Goal: Task Accomplishment & Management: Complete application form

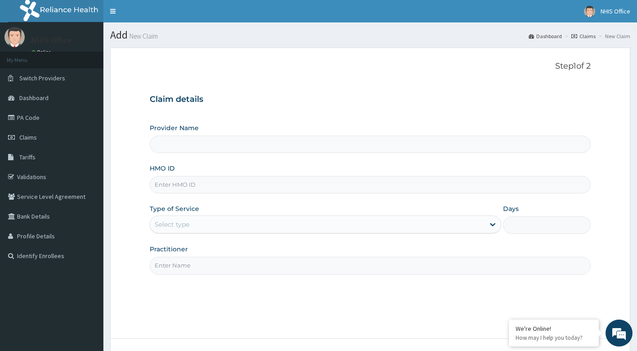
type input "Asokoro District Hospital"
click at [227, 181] on input "HMO ID" at bounding box center [370, 185] width 441 height 18
type input "VOA/10031/B"
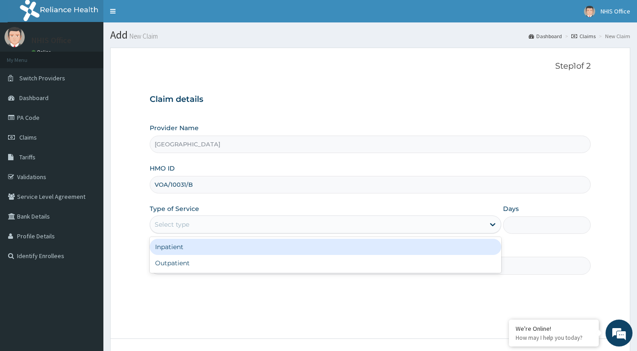
click at [210, 223] on div "Select type" at bounding box center [317, 225] width 334 height 14
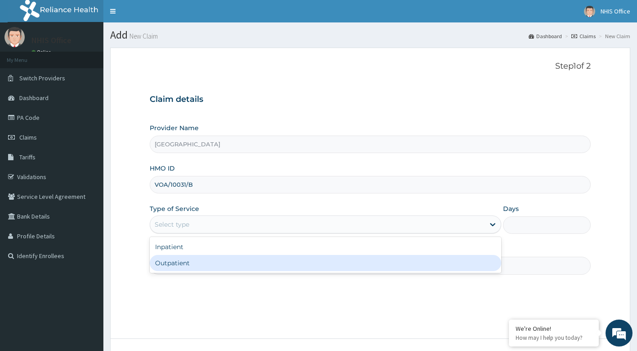
click at [206, 257] on div "Outpatient" at bounding box center [325, 263] width 351 height 16
type input "1"
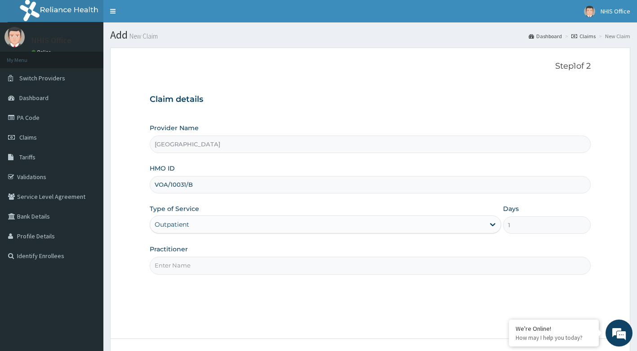
click at [230, 271] on input "Practitioner" at bounding box center [370, 266] width 441 height 18
type input "DR ANI"
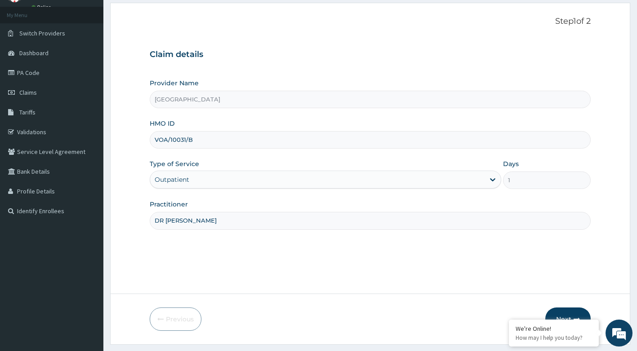
scroll to position [68, 0]
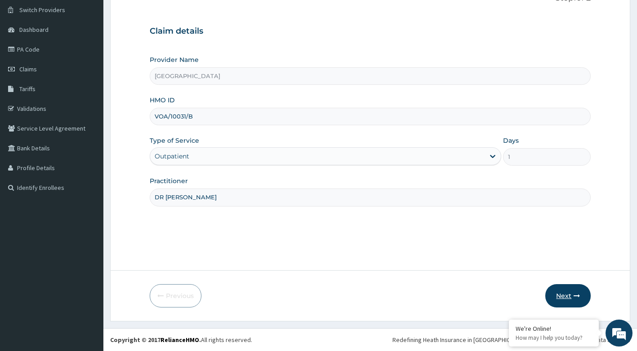
click at [561, 298] on button "Next" at bounding box center [567, 295] width 45 height 23
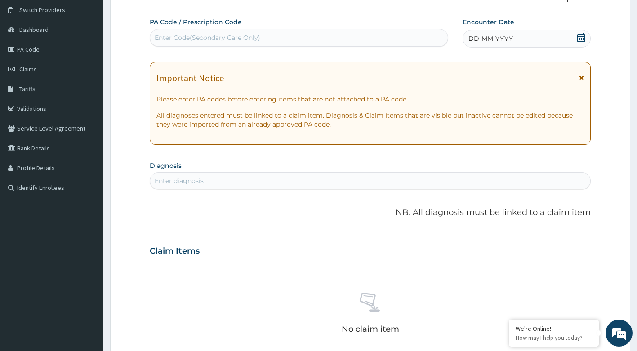
click at [219, 37] on div "Enter Code(Secondary Care Only)" at bounding box center [208, 37] width 106 height 9
type input "PA/C59ABC"
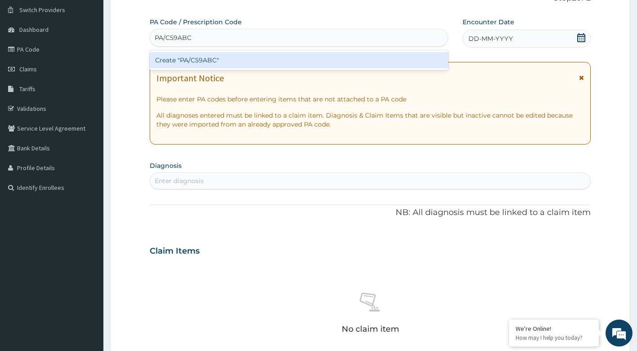
click at [204, 59] on div "Create "PA/C59ABC"" at bounding box center [299, 60] width 299 height 16
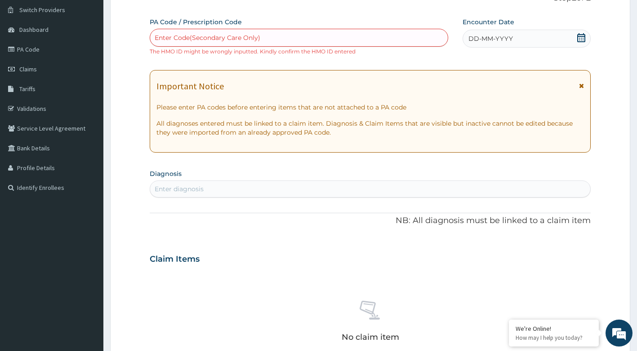
click at [252, 31] on div "Enter Code(Secondary Care Only)" at bounding box center [299, 38] width 298 height 14
type input "PA/C59ABC"
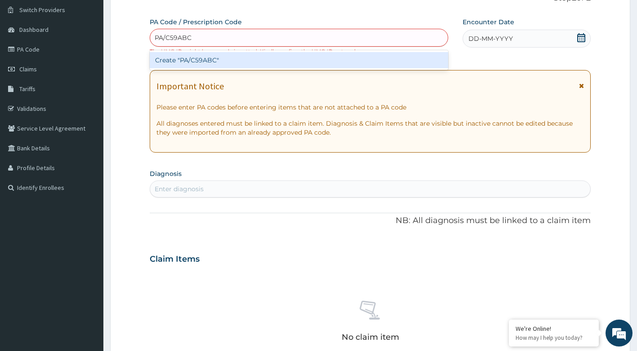
click at [242, 58] on div "Create "PA/C59ABC"" at bounding box center [299, 60] width 299 height 16
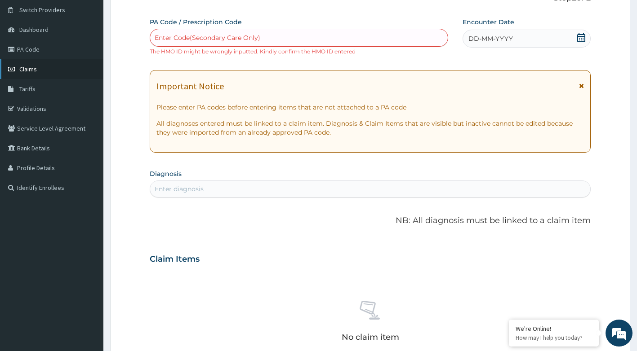
click at [31, 73] on link "Claims" at bounding box center [51, 69] width 103 height 20
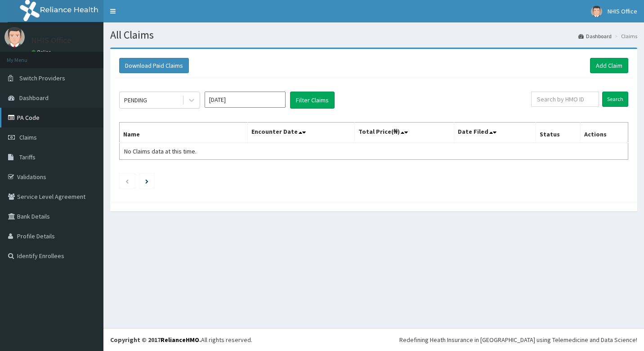
click at [26, 119] on link "PA Code" at bounding box center [51, 118] width 103 height 20
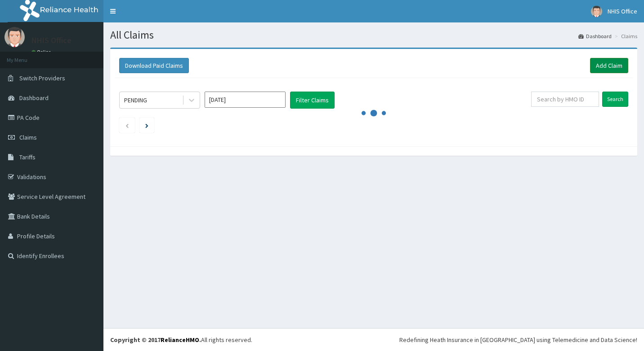
click at [620, 62] on link "Add Claim" at bounding box center [609, 65] width 38 height 15
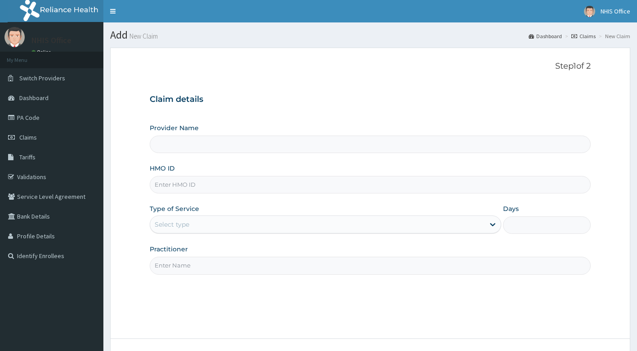
click at [215, 148] on input "Provider Name" at bounding box center [370, 145] width 441 height 18
type input "Asokoro District Hospital"
click at [242, 144] on input "Asokoro District Hospital" at bounding box center [370, 145] width 441 height 18
click at [234, 187] on input "HMO ID" at bounding box center [370, 185] width 441 height 18
type input "VOA/10031/B"
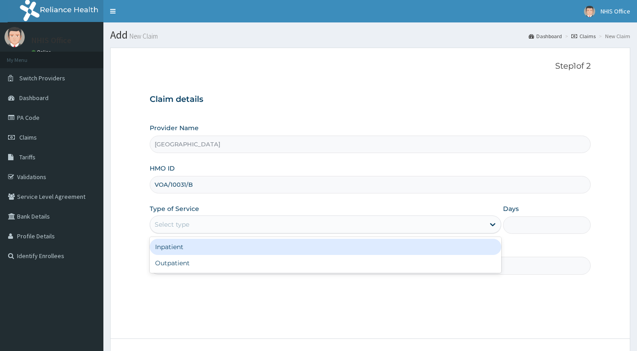
click at [244, 224] on div "Select type" at bounding box center [317, 225] width 334 height 14
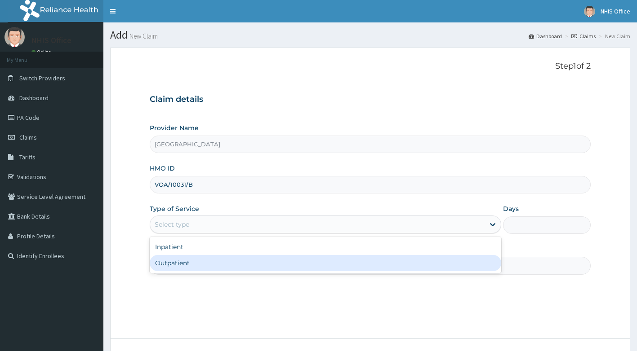
click at [205, 266] on div "Outpatient" at bounding box center [325, 263] width 351 height 16
type input "1"
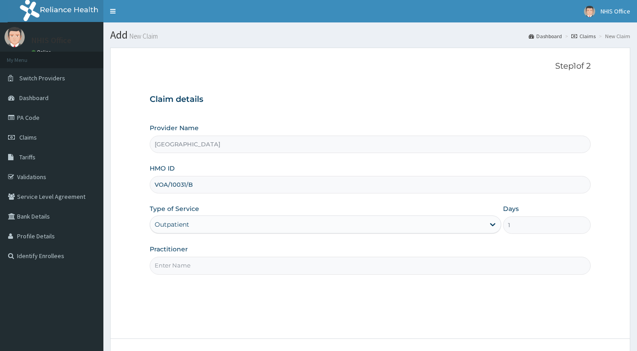
click at [211, 265] on input "Practitioner" at bounding box center [370, 266] width 441 height 18
type input "DR USMAN"
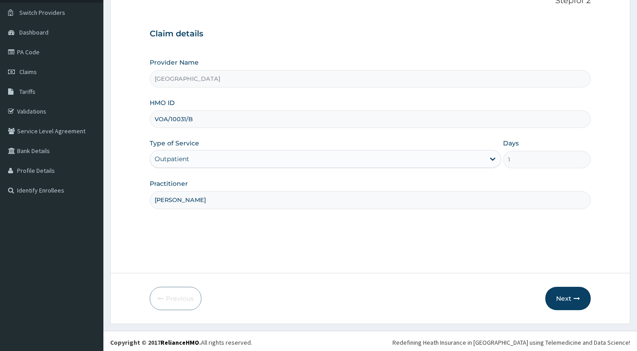
scroll to position [68, 0]
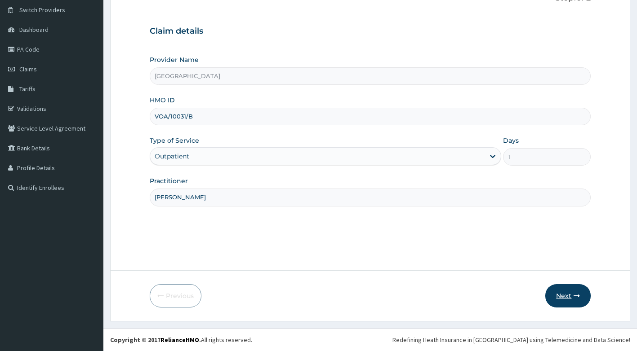
click at [561, 298] on button "Next" at bounding box center [567, 295] width 45 height 23
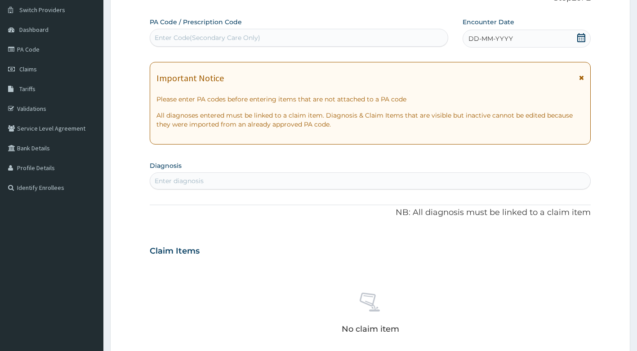
click at [241, 27] on div "PA Code / Prescription Code Enter Code(Secondary Care Only)" at bounding box center [299, 32] width 299 height 29
click at [221, 35] on div "Enter Code(Secondary Care Only)" at bounding box center [208, 37] width 106 height 9
type input "PA/C59AB6"
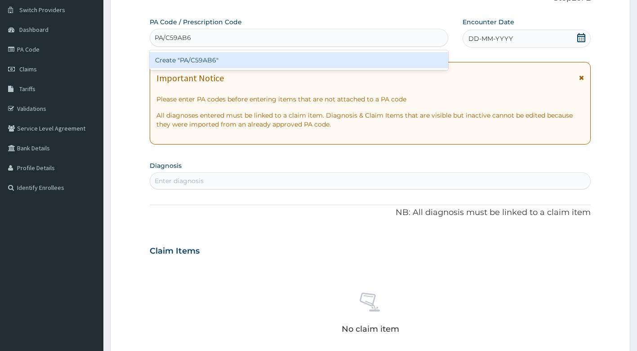
click at [224, 63] on div "Create "PA/C59AB6"" at bounding box center [299, 60] width 299 height 16
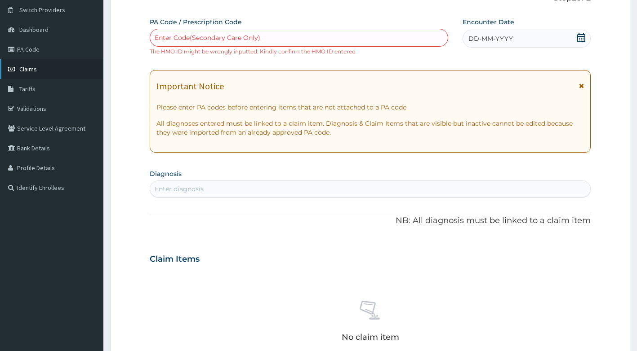
click at [27, 72] on span "Claims" at bounding box center [28, 69] width 18 height 8
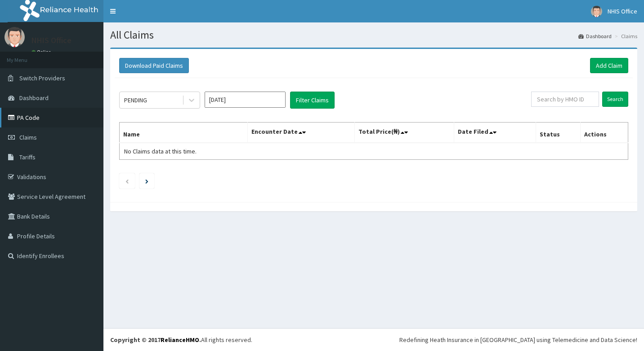
click at [30, 120] on link "PA Code" at bounding box center [51, 118] width 103 height 20
click at [605, 64] on link "Add Claim" at bounding box center [609, 65] width 38 height 15
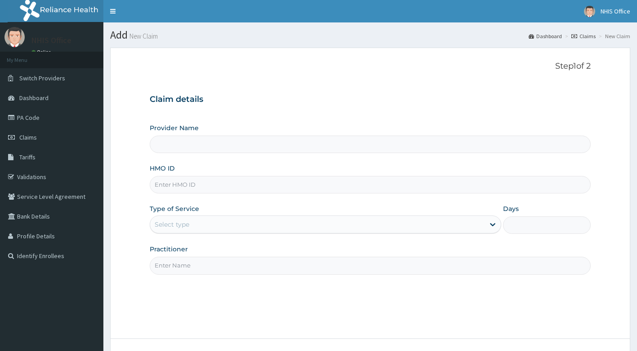
click at [180, 148] on input "Provider Name" at bounding box center [370, 145] width 441 height 18
type input "Asokoro District Hospital"
drag, startPoint x: 202, startPoint y: 139, endPoint x: 198, endPoint y: 145, distance: 7.5
click at [202, 138] on input "Asokoro District Hospital" at bounding box center [370, 145] width 441 height 18
click at [198, 146] on input "Asokoro District Hospital" at bounding box center [370, 145] width 441 height 18
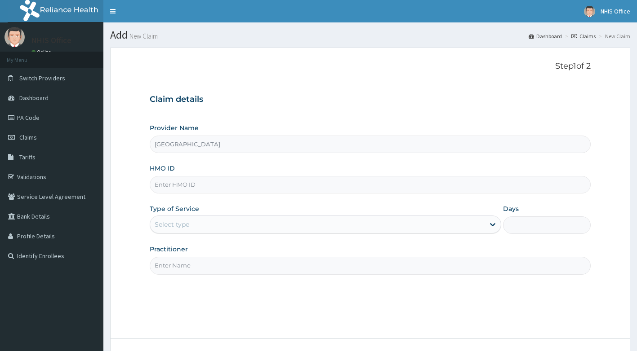
click at [237, 184] on input "HMO ID" at bounding box center [370, 185] width 441 height 18
type input "UOA/10031/B"
click at [200, 222] on div "Select type" at bounding box center [317, 225] width 334 height 14
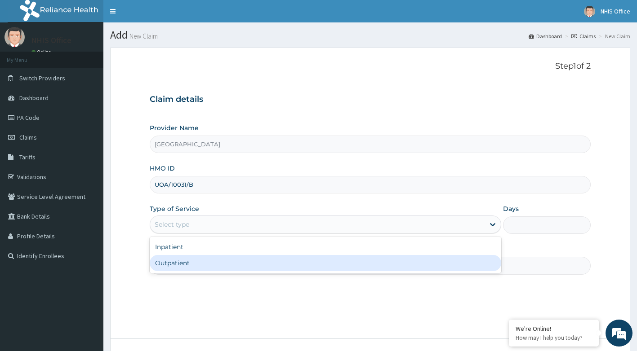
click at [201, 260] on div "Outpatient" at bounding box center [325, 263] width 351 height 16
type input "1"
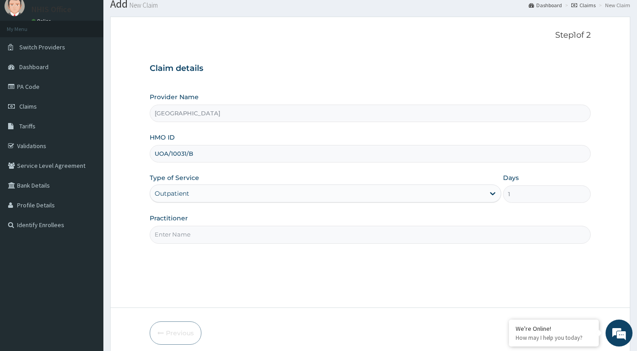
scroll to position [68, 0]
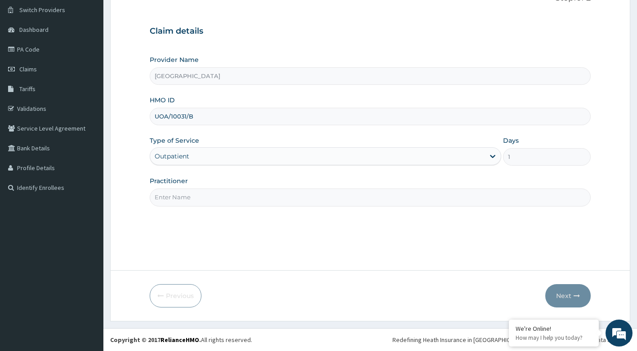
click at [214, 195] on input "Practitioner" at bounding box center [370, 198] width 441 height 18
type input "DR USMAN"
click at [579, 301] on button "Next" at bounding box center [567, 295] width 45 height 23
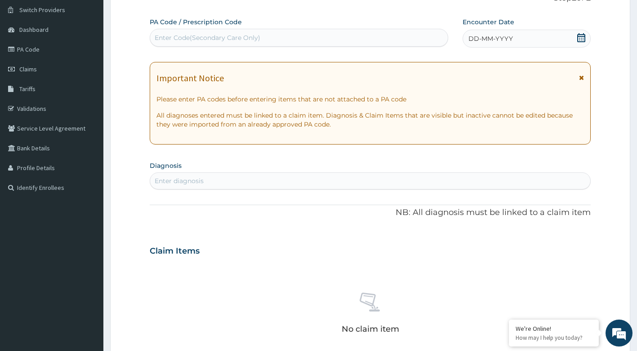
click at [196, 33] on div "Enter Code(Secondary Care Only)" at bounding box center [299, 38] width 298 height 14
paste input "PA/C59AB6"
type input "PA/C59AB6"
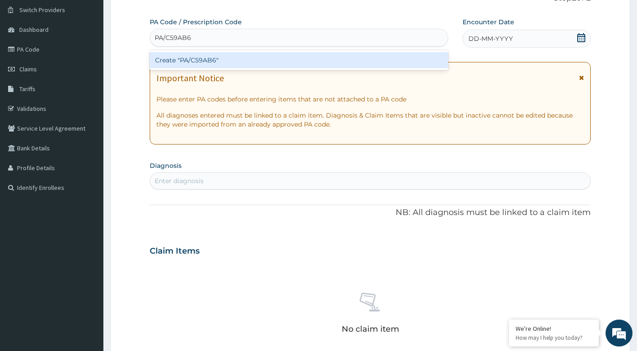
click at [195, 56] on div "Create "PA/C59AB6"" at bounding box center [299, 60] width 299 height 16
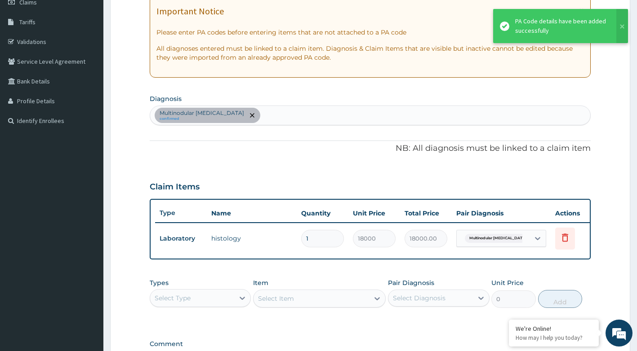
scroll to position [261, 0]
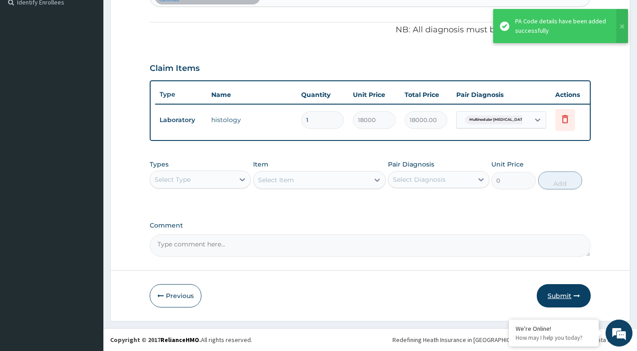
click at [566, 299] on button "Submit" at bounding box center [564, 295] width 54 height 23
